Goal: Find specific page/section: Find specific page/section

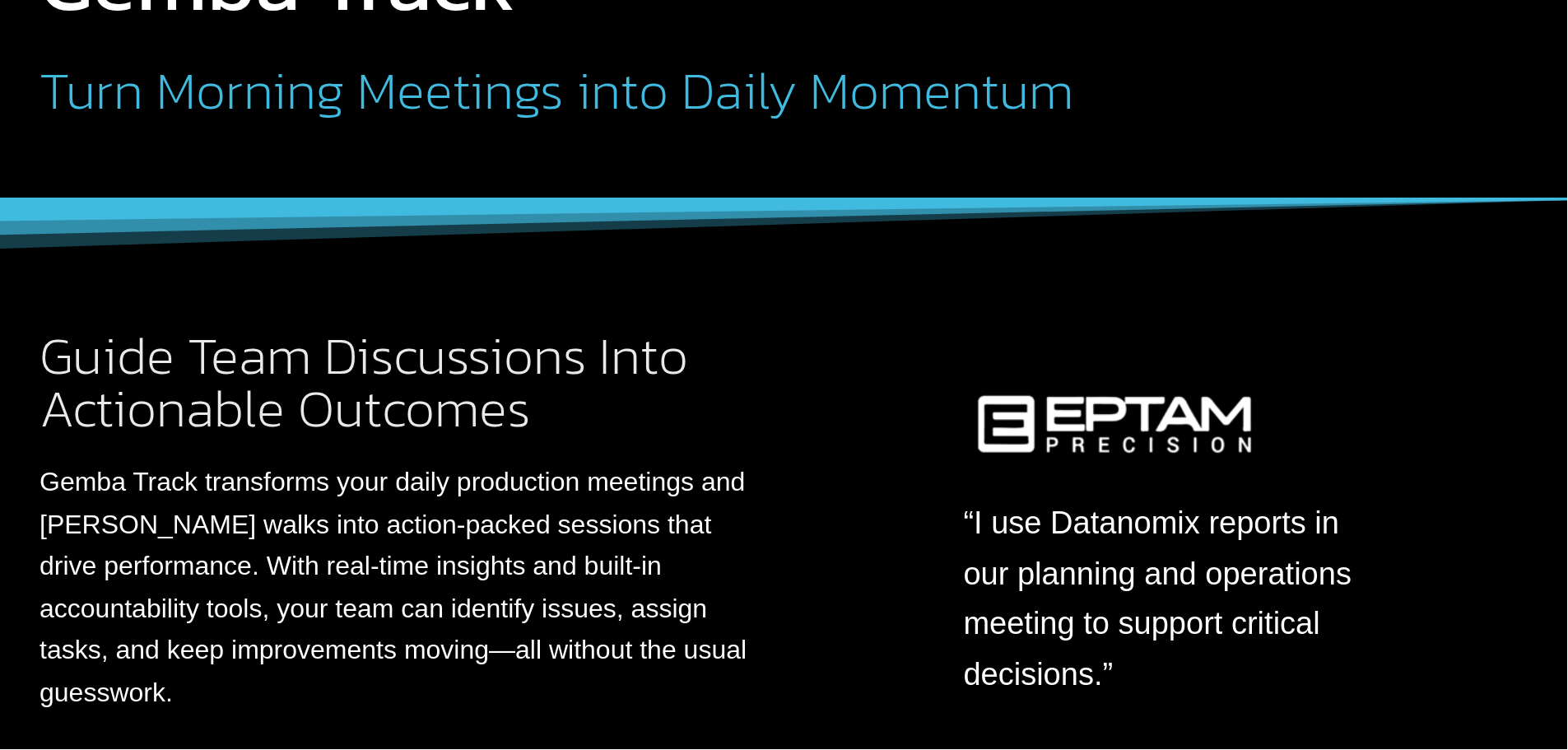
scroll to position [494, 0]
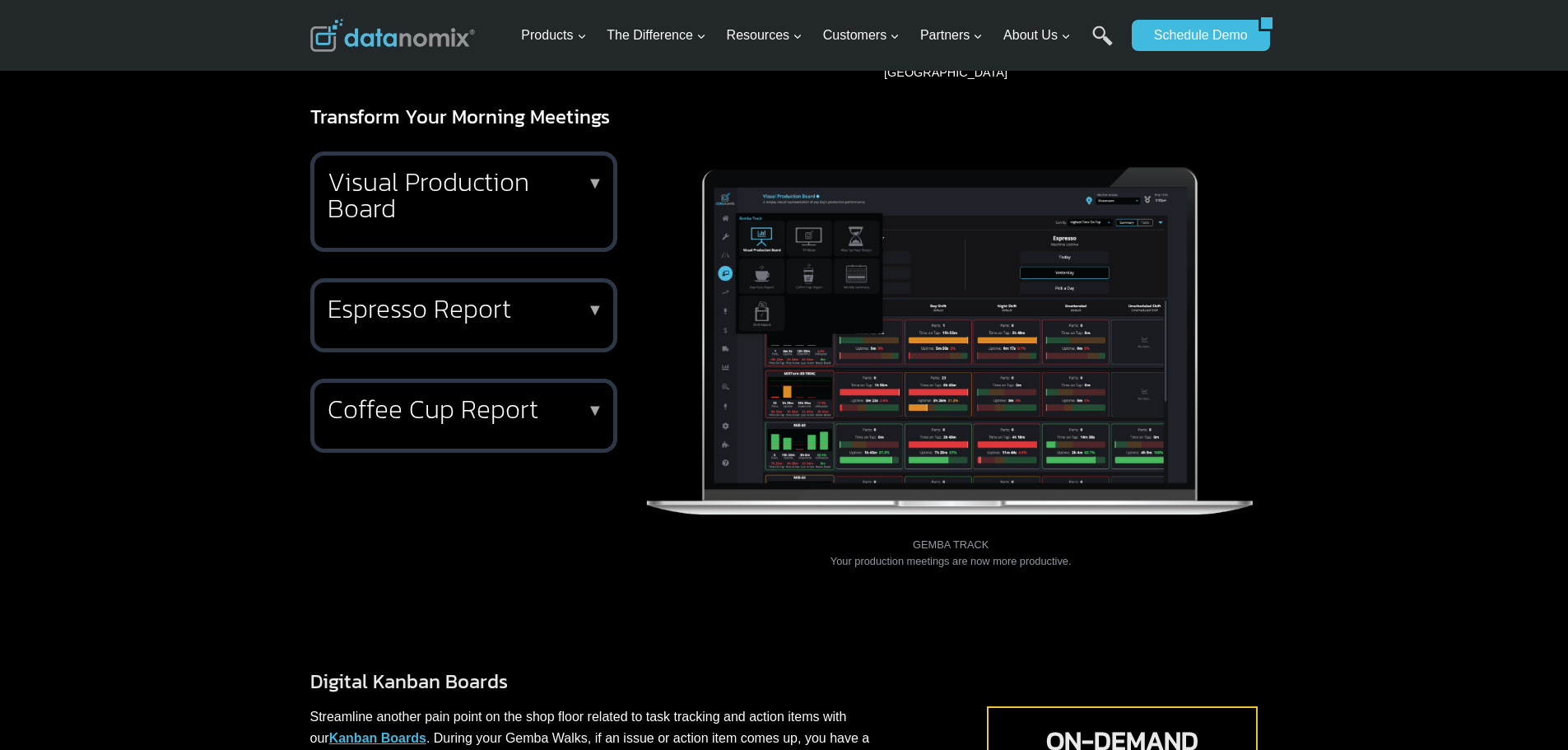
drag, startPoint x: 723, startPoint y: 0, endPoint x: 1102, endPoint y: 606, distance: 714.8
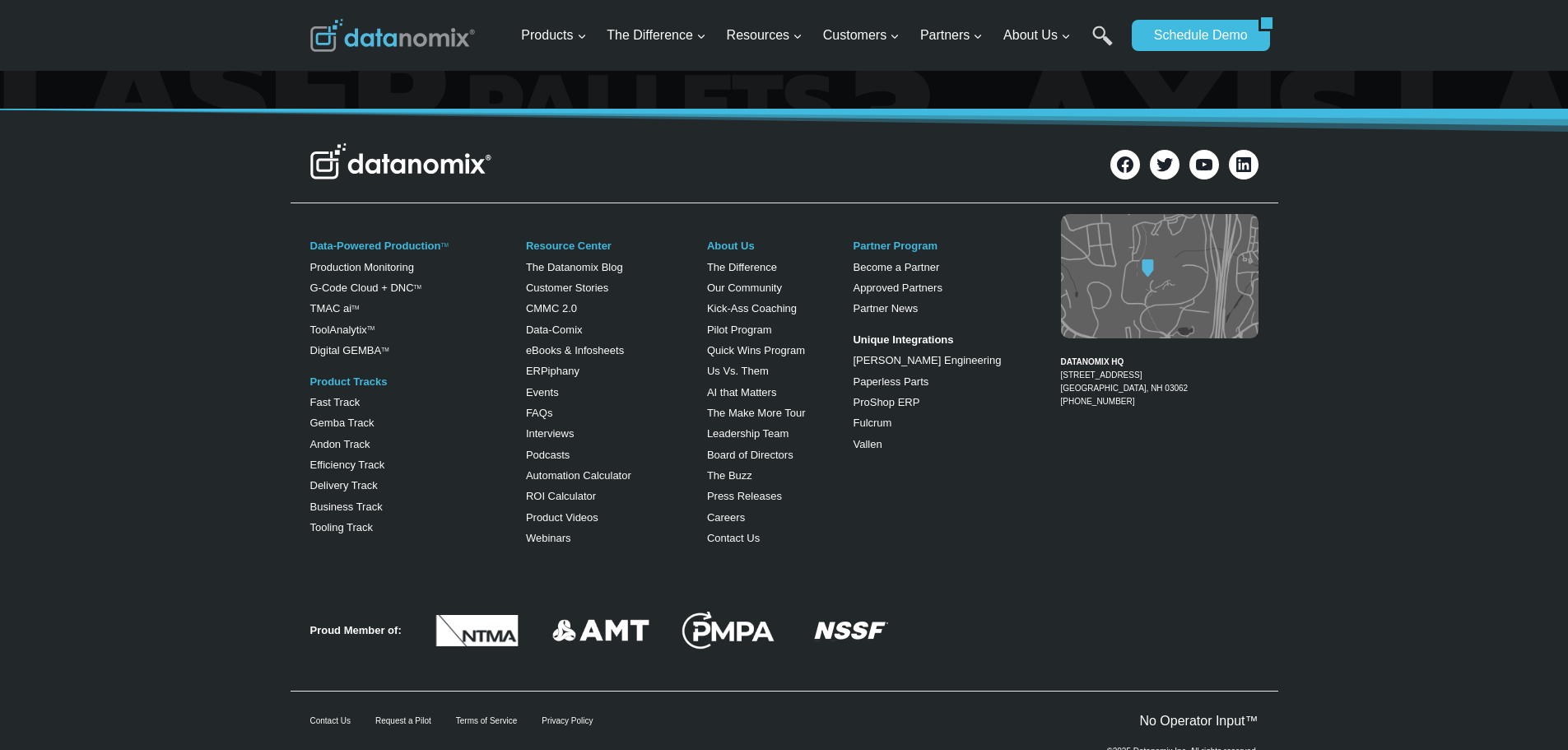
scroll to position [2918, 0]
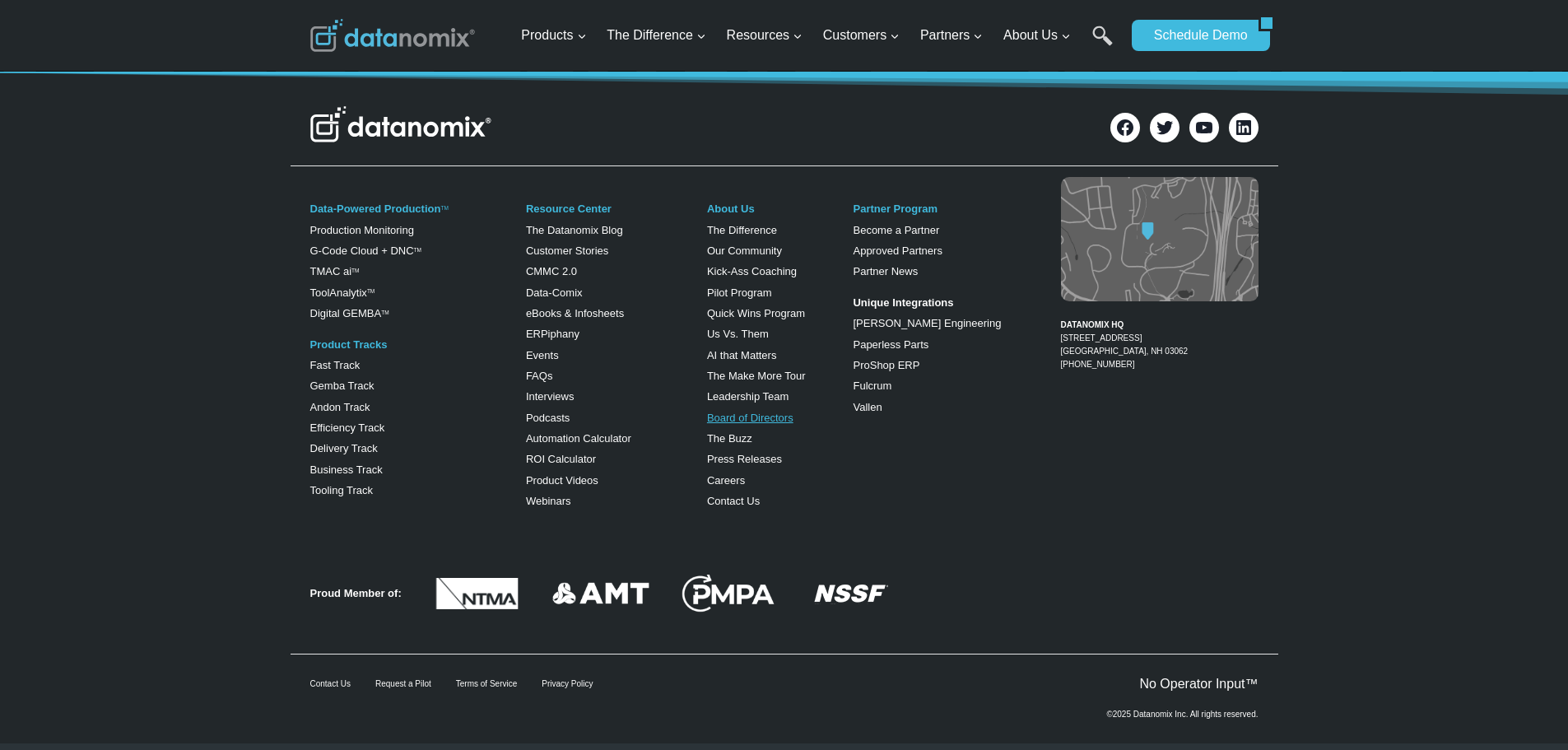
click at [751, 412] on link "Board of Directors" at bounding box center [750, 418] width 86 height 12
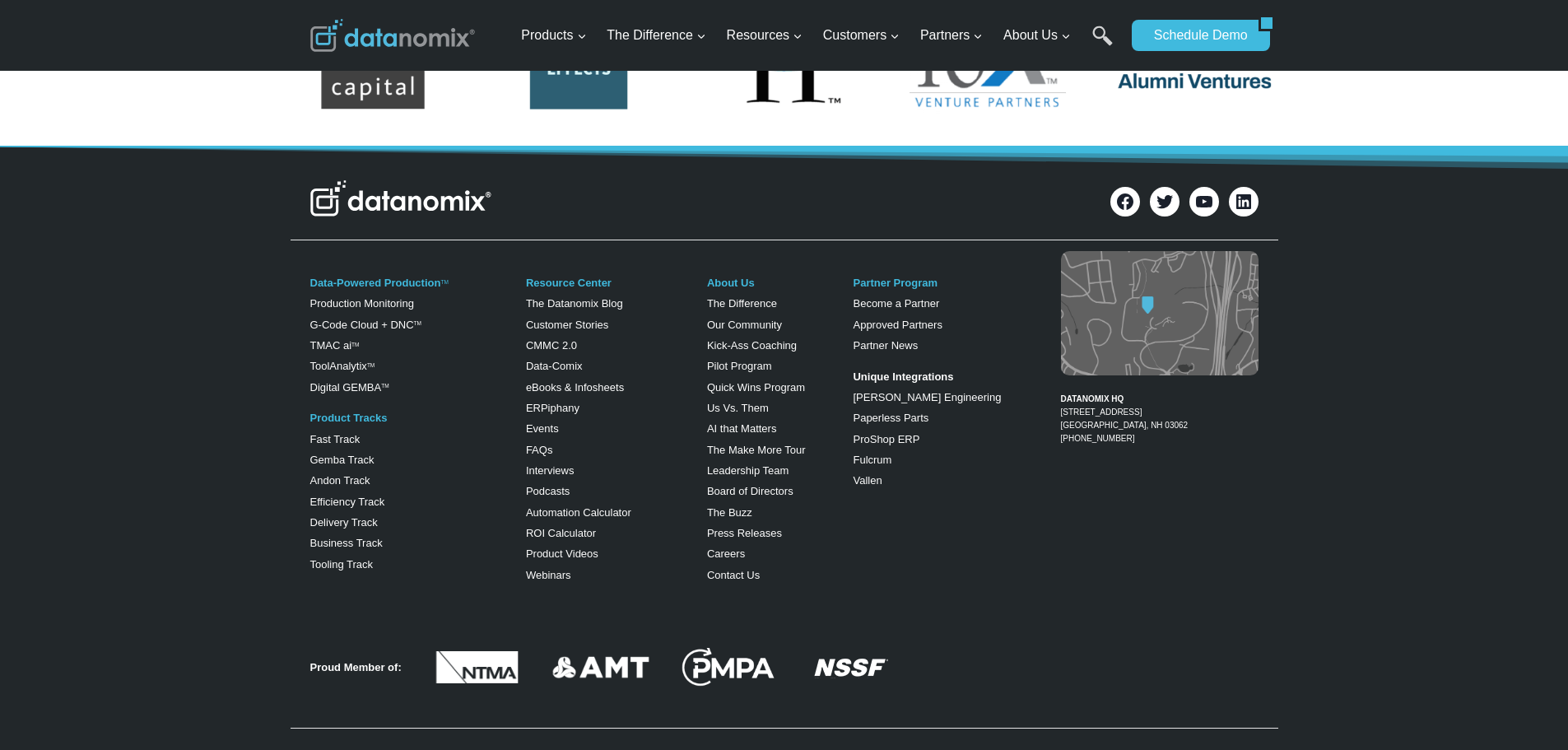
scroll to position [1400, 0]
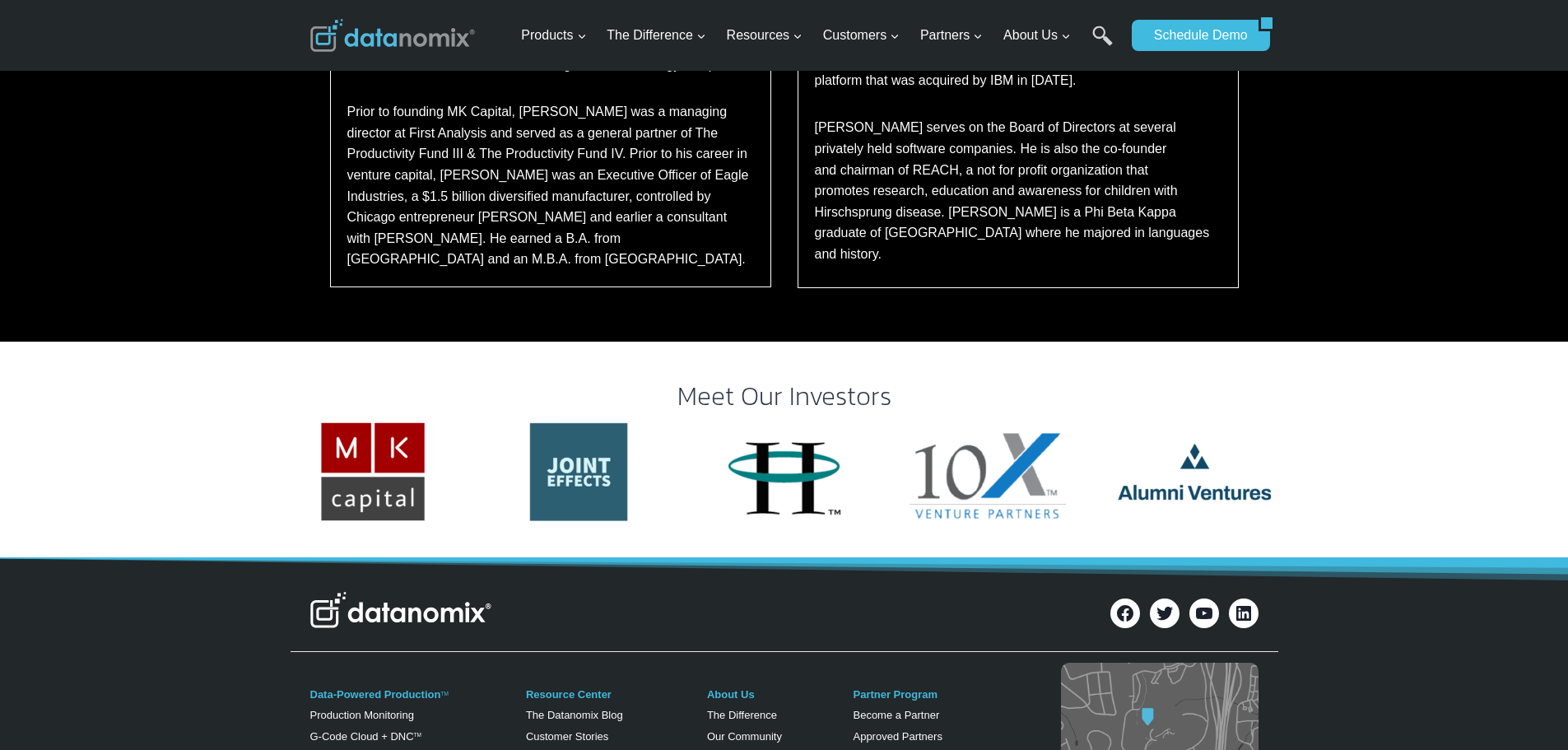
click at [792, 446] on img "3 of 11" at bounding box center [784, 471] width 160 height 106
click at [387, 441] on img "1 of 11" at bounding box center [373, 471] width 160 height 106
